Goal: Communication & Community: Ask a question

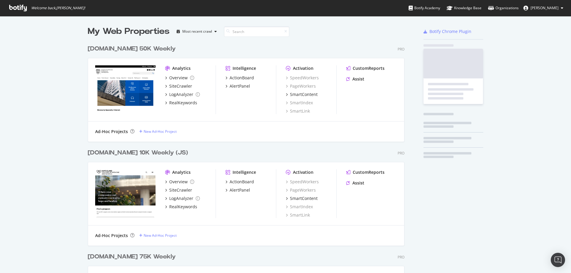
scroll to position [846, 317]
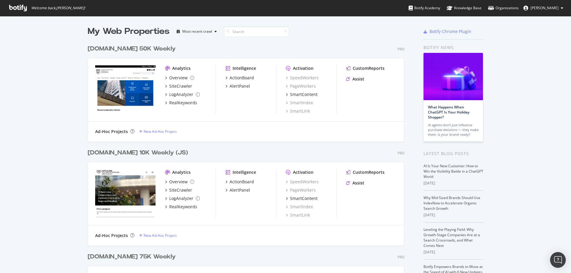
click at [561, 261] on img "Open Intercom Messenger" at bounding box center [558, 261] width 8 height 8
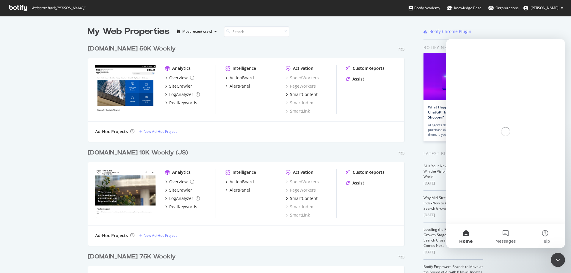
scroll to position [0, 0]
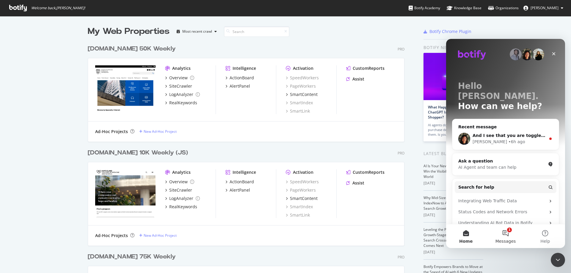
click at [506, 235] on button "1 Messages" at bounding box center [506, 237] width 40 height 24
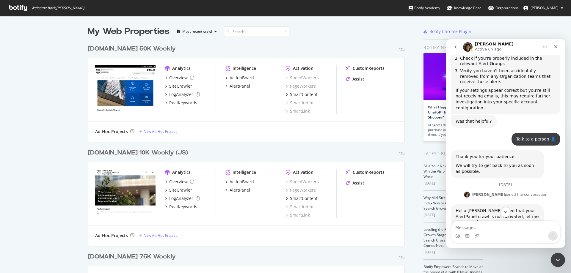
scroll to position [423, 0]
click at [515, 225] on img "Jenny says…" at bounding box center [496, 228] width 80 height 6
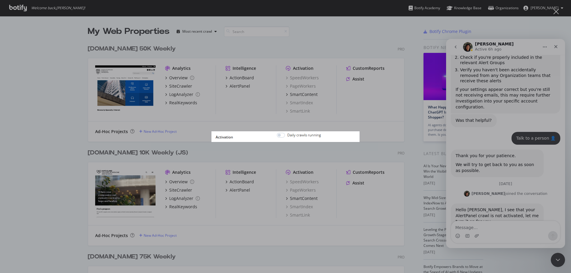
click at [505, 221] on div "Intercom messenger" at bounding box center [285, 136] width 571 height 273
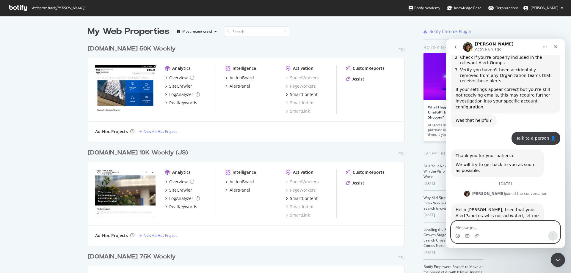
click at [499, 227] on textarea "Message…" at bounding box center [505, 226] width 109 height 10
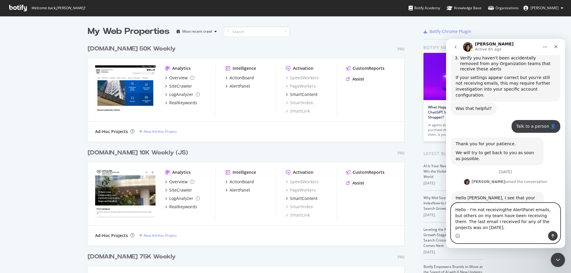
scroll to position [440, 0]
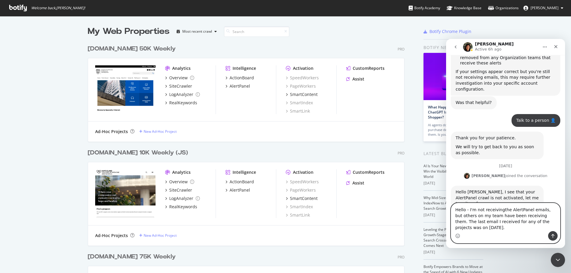
click at [537, 210] on textarea "Hello - I'm not receivingthe AlertPanel emails, but others on my team have been…" at bounding box center [505, 218] width 109 height 28
type textarea "Hello - I'm not receivingthe AlertPanel emails (the alerts, not the digest), bu…"
click at [553, 236] on icon "Send a message…" at bounding box center [553, 237] width 3 height 4
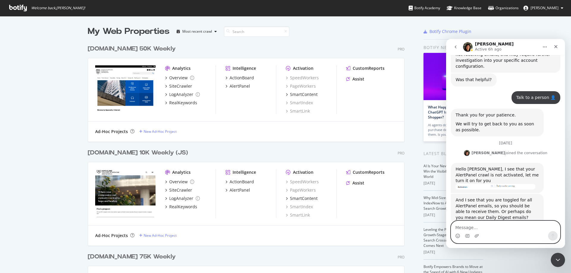
scroll to position [464, 0]
